Goal: Task Accomplishment & Management: Use online tool/utility

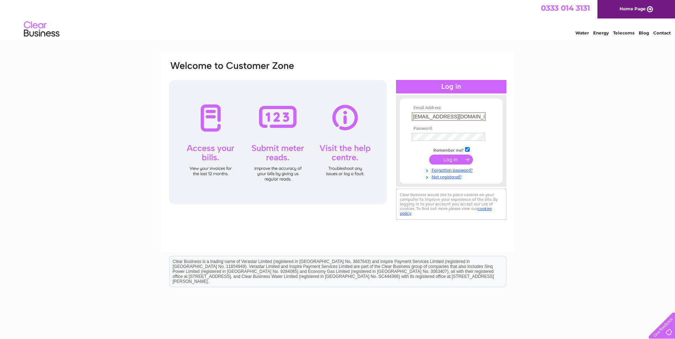
type input "[EMAIL_ADDRESS][DOMAIN_NAME]"
click at [457, 163] on input "submit" at bounding box center [451, 160] width 44 height 10
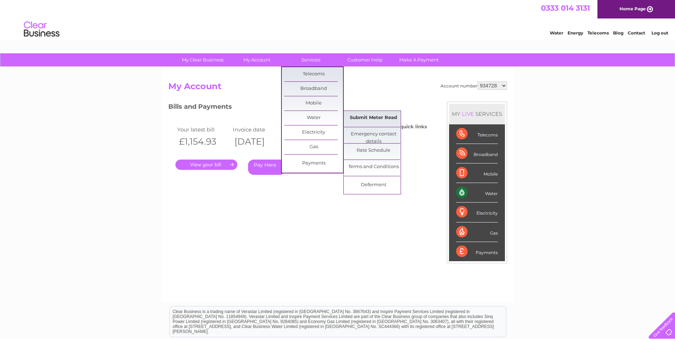
click at [385, 115] on link "Submit Meter Read" at bounding box center [373, 118] width 59 height 14
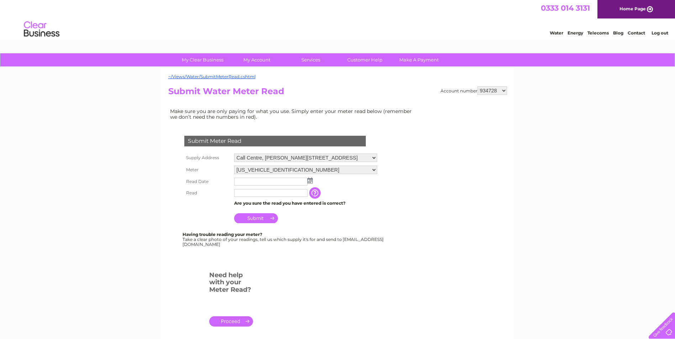
click at [310, 181] on img at bounding box center [309, 181] width 5 height 6
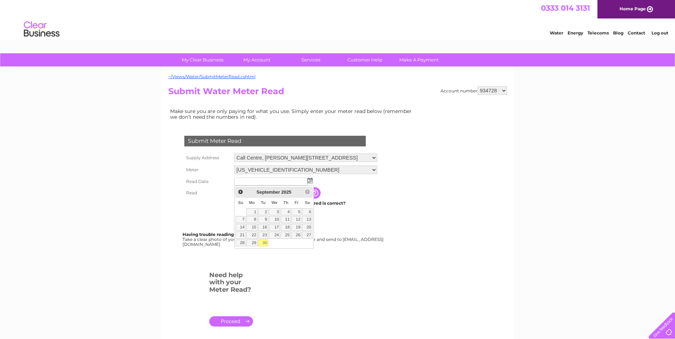
click at [264, 244] on link "30" at bounding box center [263, 243] width 10 height 7
type input "[DATE]"
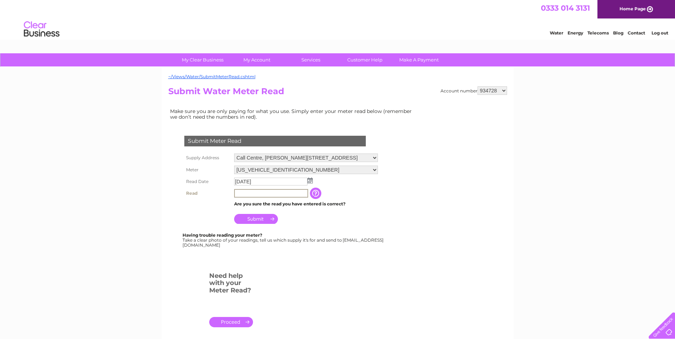
click at [254, 194] on input "text" at bounding box center [271, 193] width 74 height 9
type input "14964"
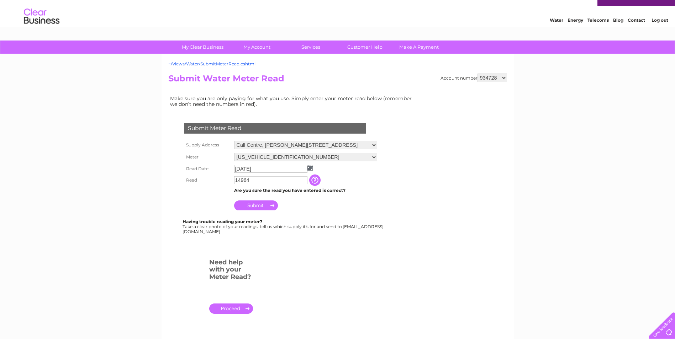
click at [256, 219] on div "Submit Meter Read Supply Address Call Centre, James Chalmers Road, Arbroath, DD…" at bounding box center [276, 175] width 216 height 118
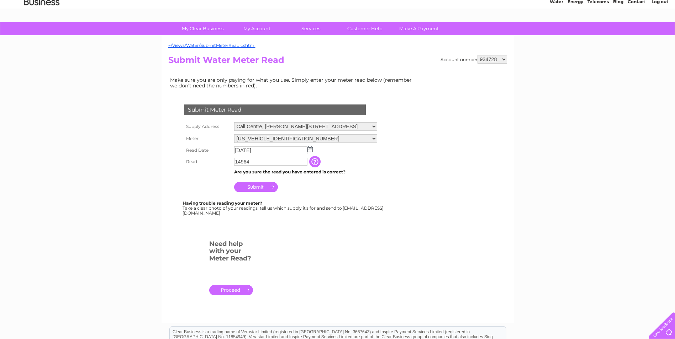
scroll to position [36, 0]
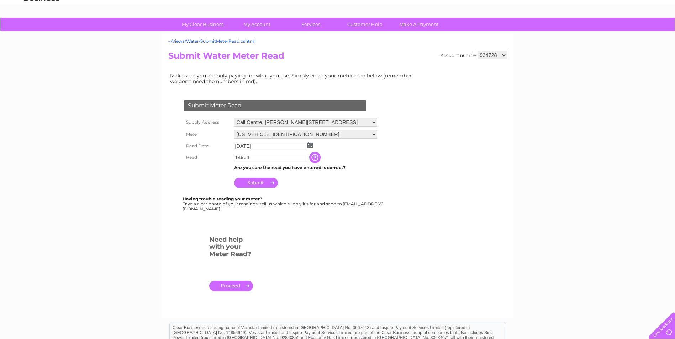
click at [253, 182] on input "Submit" at bounding box center [256, 183] width 44 height 10
